Goal: Transaction & Acquisition: Purchase product/service

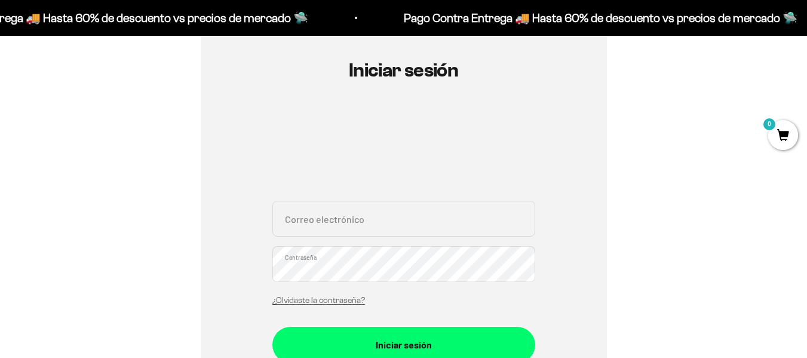
scroll to position [158, 0]
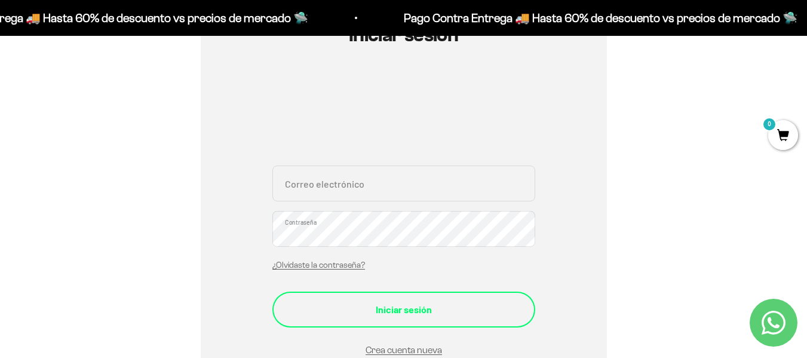
type input "davidlozanos.93@gmail.com"
click at [424, 302] on div "Iniciar sesión" at bounding box center [403, 310] width 215 height 16
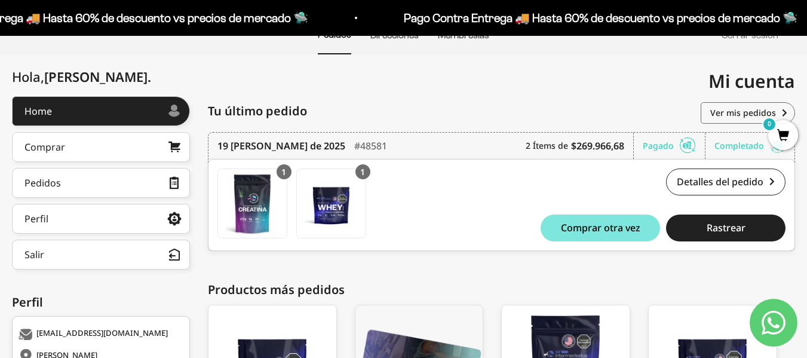
scroll to position [109, 0]
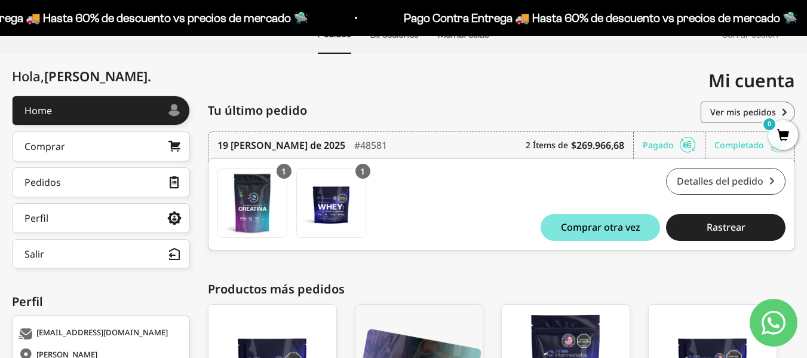
click at [738, 182] on link "Detalles del pedido" at bounding box center [725, 181] width 119 height 27
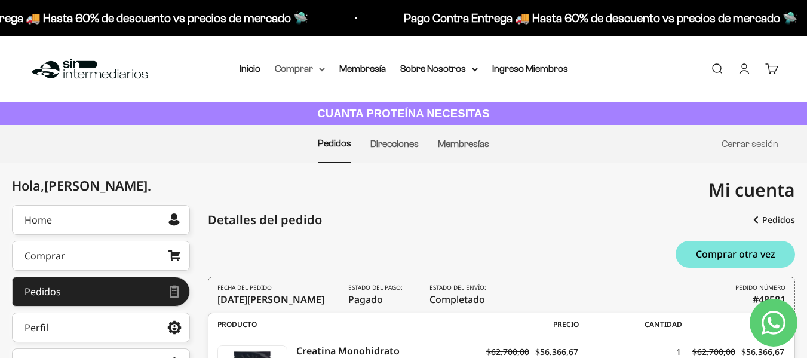
click at [312, 65] on summary "Comprar" at bounding box center [300, 69] width 50 height 16
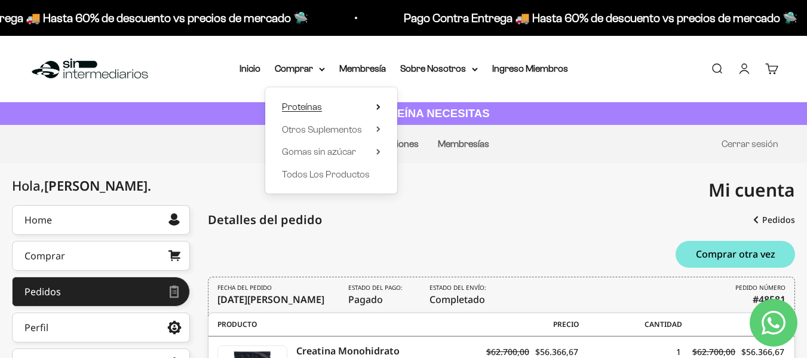
click at [358, 102] on summary "Proteínas" at bounding box center [331, 107] width 99 height 16
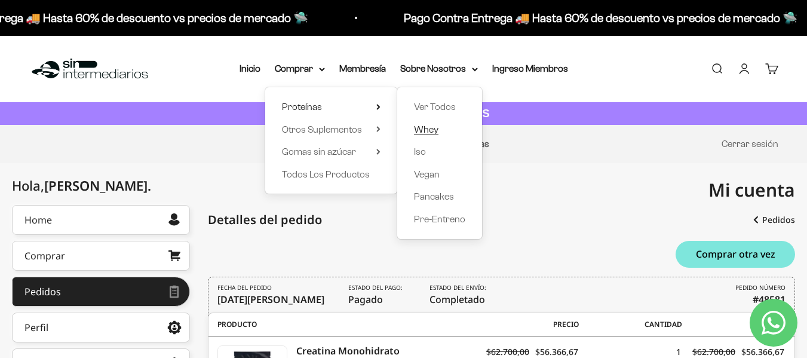
click at [428, 134] on span "Whey" at bounding box center [426, 130] width 24 height 16
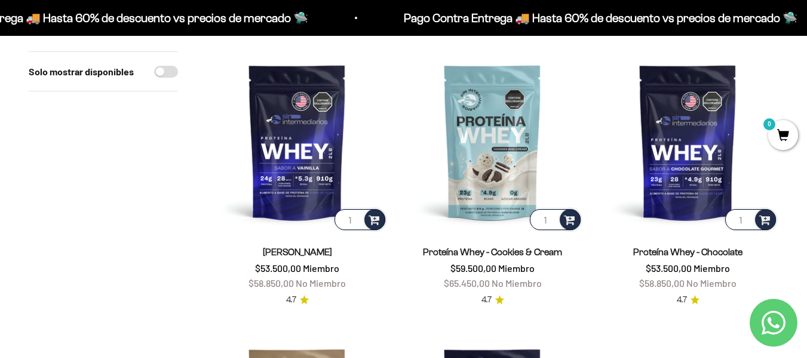
scroll to position [109, 0]
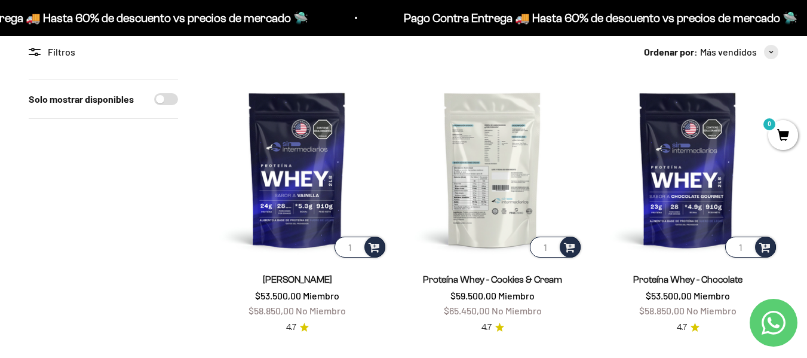
click at [503, 173] on img at bounding box center [492, 169] width 181 height 181
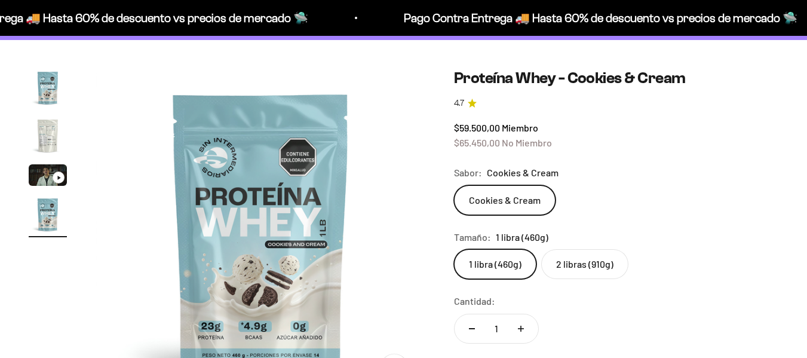
scroll to position [85, 0]
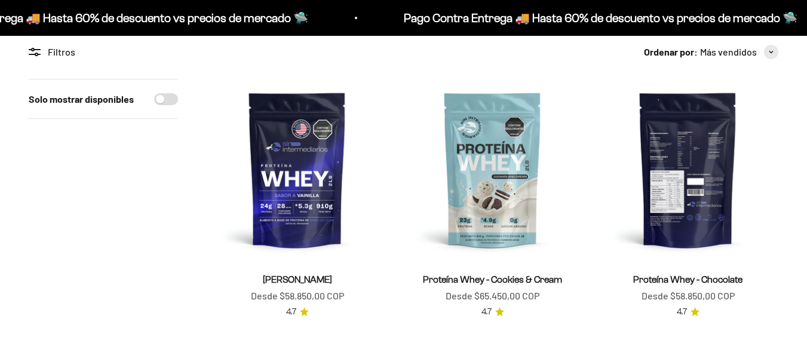
scroll to position [109, 0]
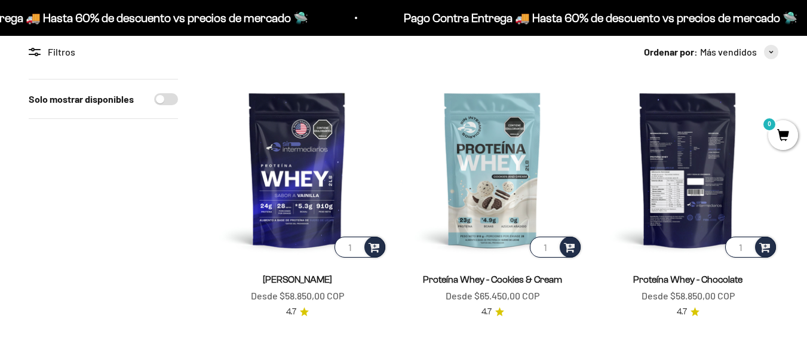
click at [693, 170] on img at bounding box center [687, 169] width 181 height 181
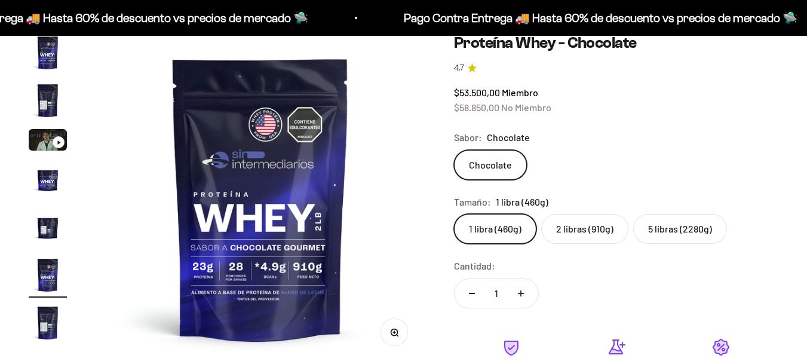
scroll to position [120, 0]
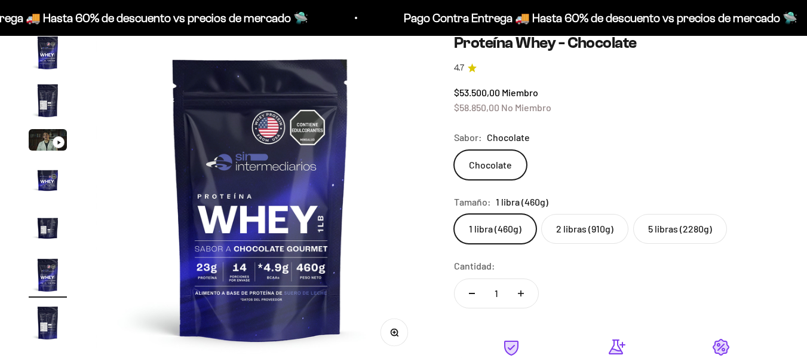
click at [681, 226] on label "5 libras (2280g)" at bounding box center [680, 229] width 94 height 30
click at [454, 214] on input "5 libras (2280g)" at bounding box center [453, 213] width 1 height 1
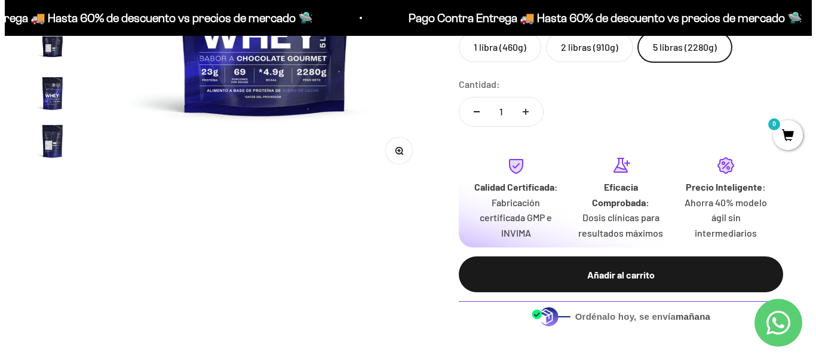
scroll to position [302, 0]
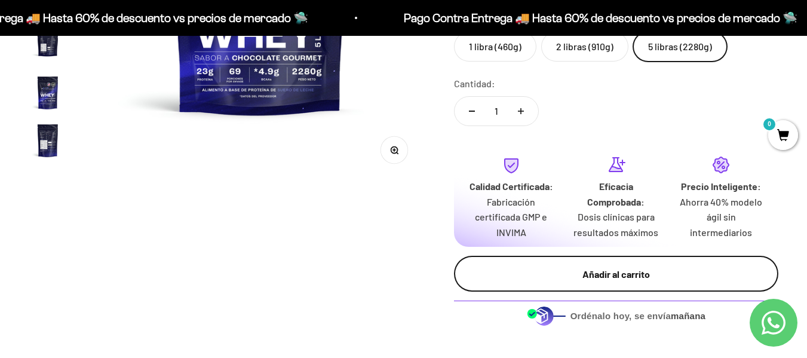
click at [634, 281] on div "Añadir al carrito" at bounding box center [616, 274] width 277 height 16
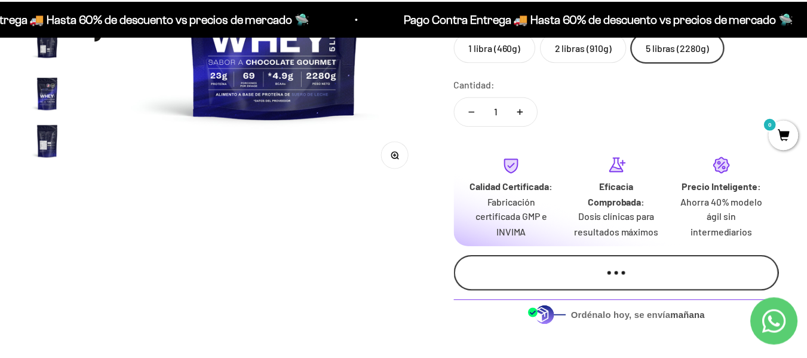
scroll to position [0, 1025]
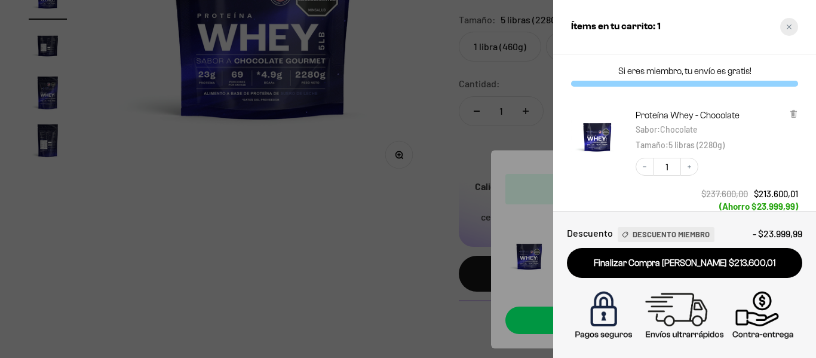
click at [791, 32] on div "Close cart" at bounding box center [789, 27] width 18 height 18
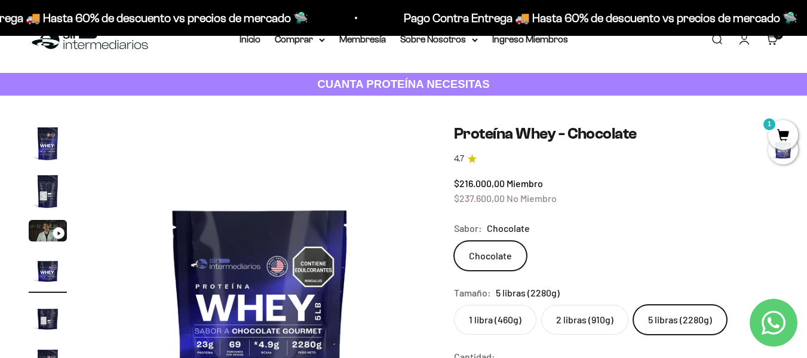
scroll to position [0, 0]
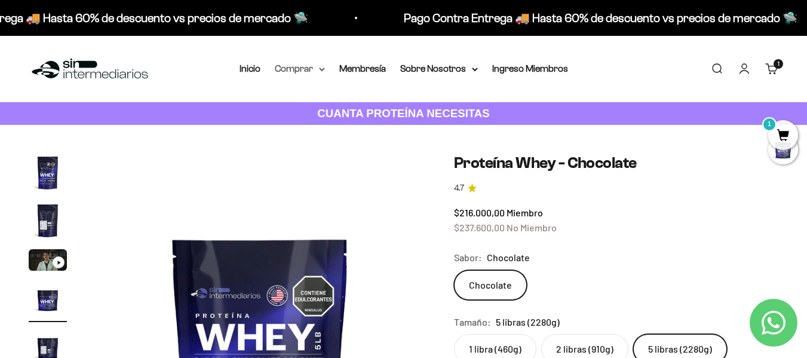
click at [287, 68] on summary "Comprar" at bounding box center [300, 69] width 50 height 16
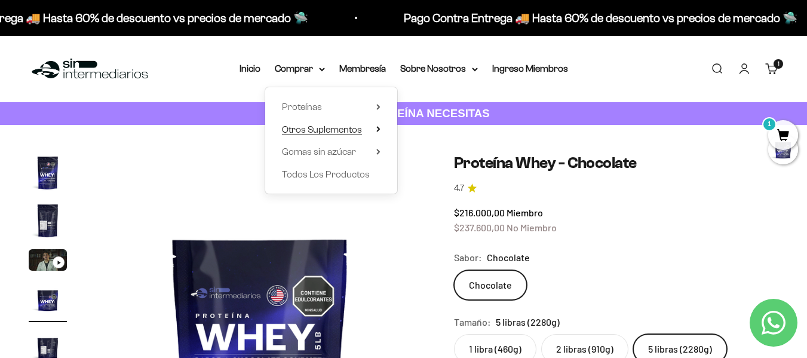
click at [336, 133] on span "Otros Suplementos" at bounding box center [322, 129] width 80 height 10
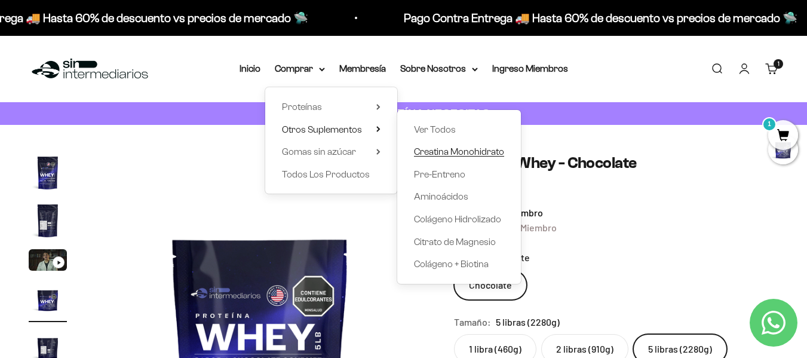
click at [447, 153] on span "Creatina Monohidrato" at bounding box center [459, 151] width 90 height 10
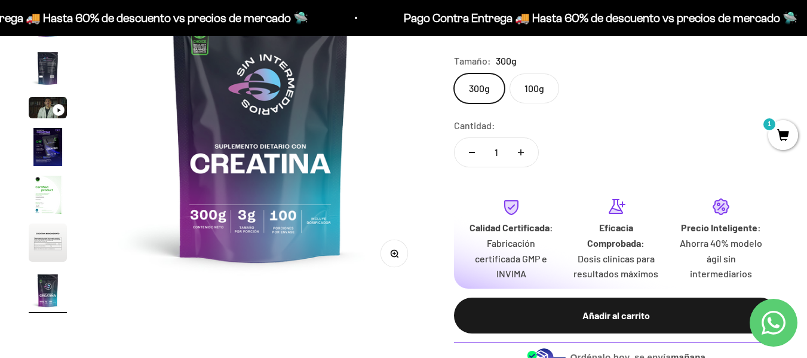
click at [554, 75] on div "300g 100g" at bounding box center [616, 88] width 324 height 30
click at [541, 87] on label "100g" at bounding box center [535, 88] width 50 height 30
click at [454, 73] on input "100g" at bounding box center [453, 73] width 1 height 1
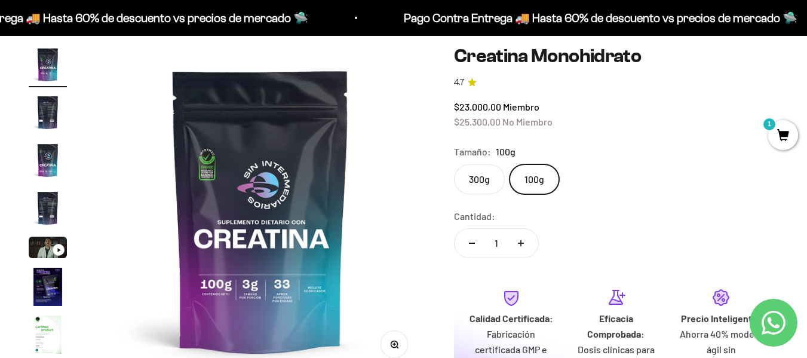
scroll to position [108, 0]
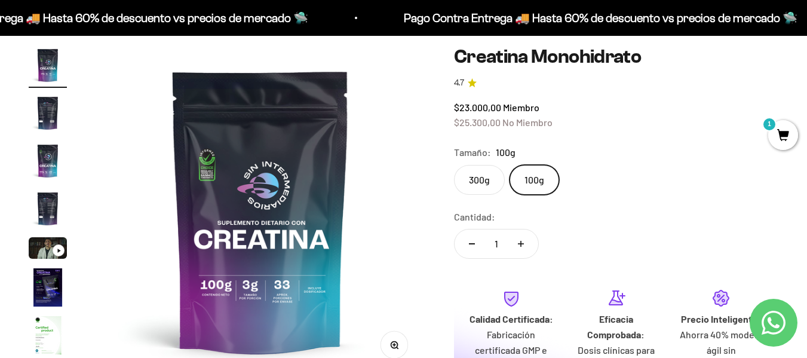
click at [470, 176] on label "300g" at bounding box center [479, 180] width 51 height 30
click at [454, 165] on input "300g" at bounding box center [453, 164] width 1 height 1
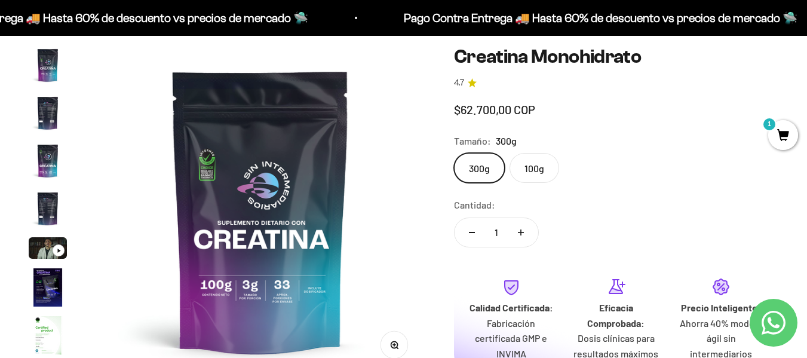
scroll to position [49, 0]
